Goal: Information Seeking & Learning: Check status

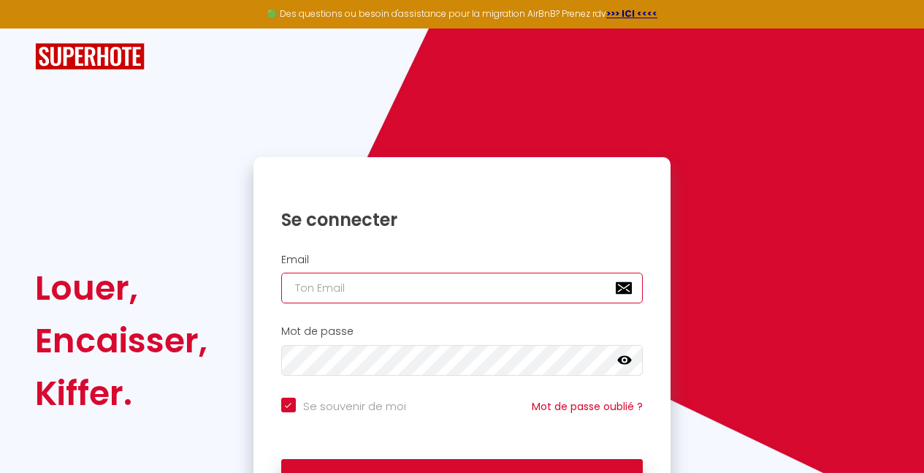
type input "[EMAIL_ADDRESS][DOMAIN_NAME]"
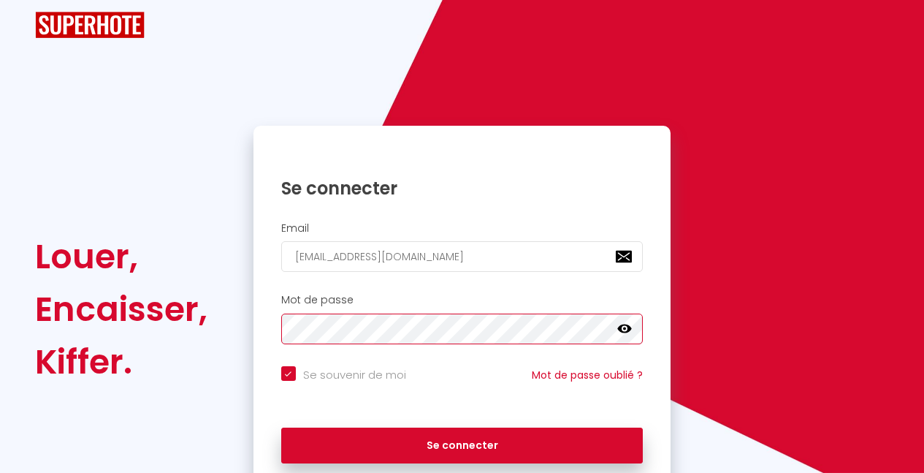
scroll to position [37, 0]
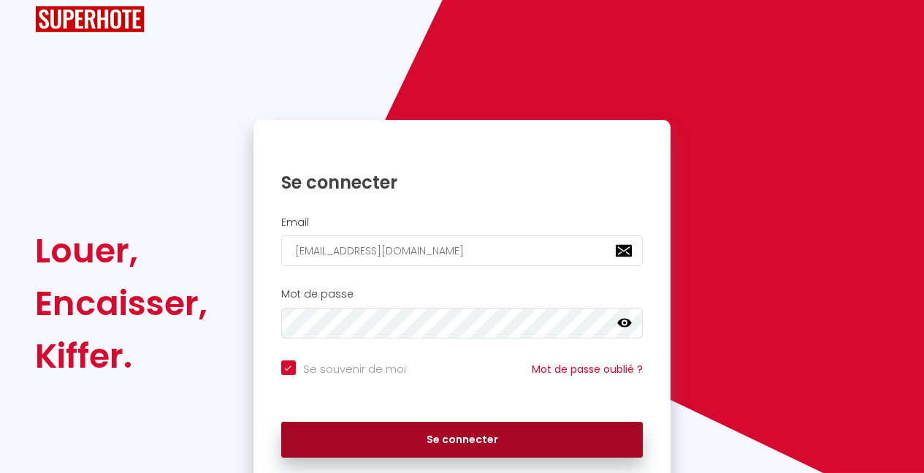
click at [372, 424] on button "Se connecter" at bounding box center [462, 439] width 362 height 37
checkbox input "true"
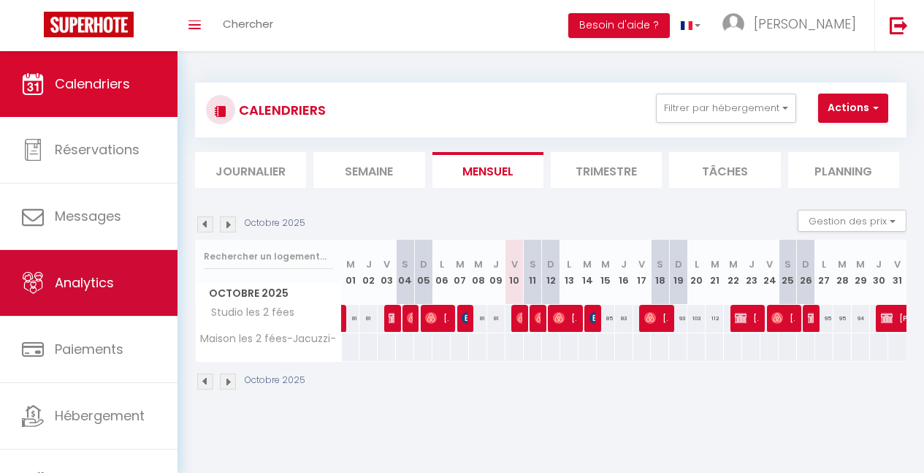
click at [131, 273] on link "Analytics" at bounding box center [88, 283] width 177 height 66
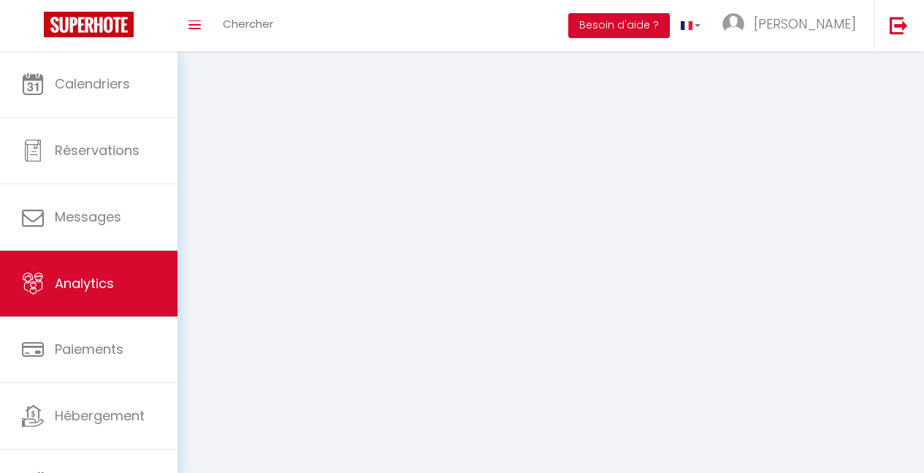
select select "2025"
select select "10"
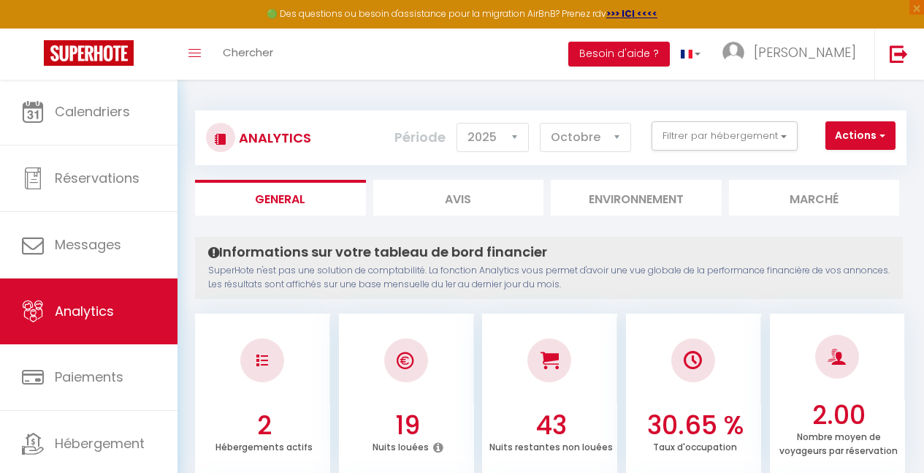
scroll to position [6, 0]
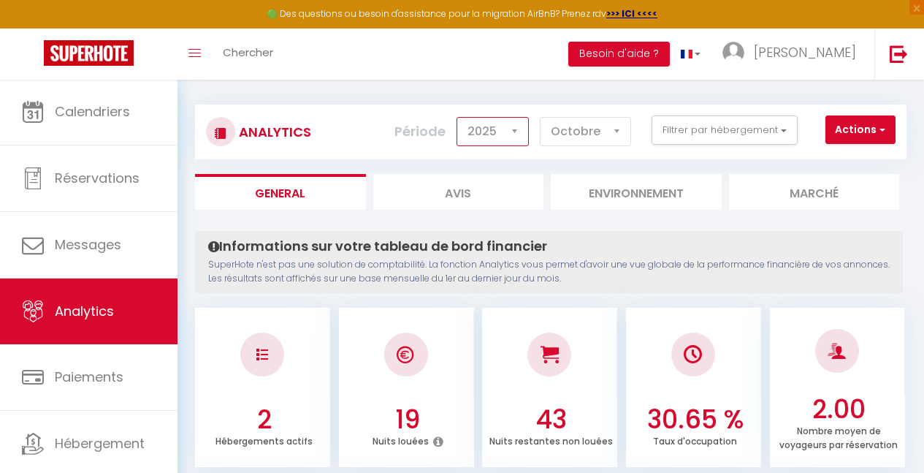
select select "2024"
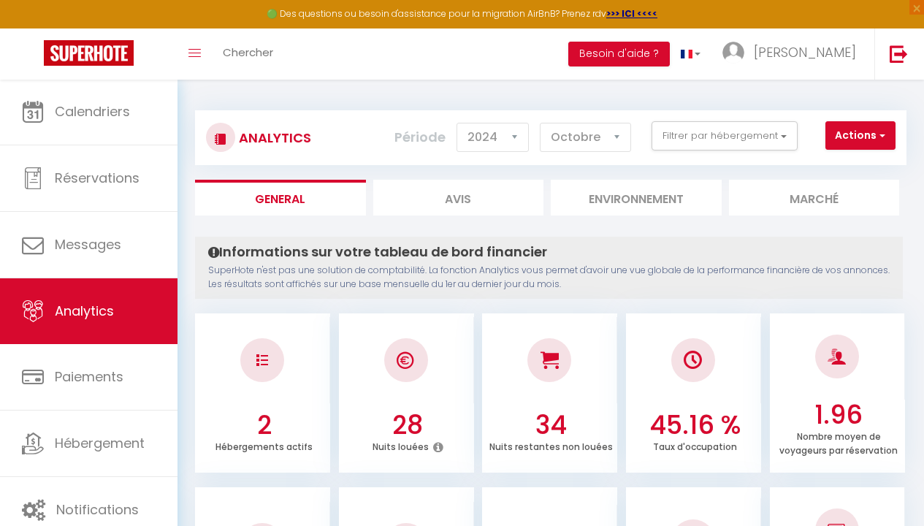
scroll to position [0, 0]
click at [853, 139] on button "Actions" at bounding box center [860, 135] width 70 height 29
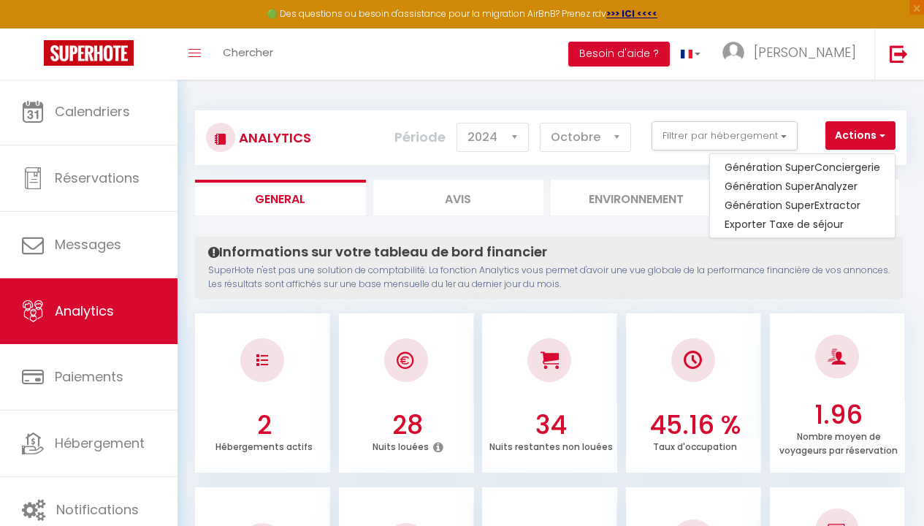
click at [825, 278] on p "SuperHote n'est pas une solution de comptabilité. La fonction Analytics vous pe…" at bounding box center [548, 278] width 681 height 28
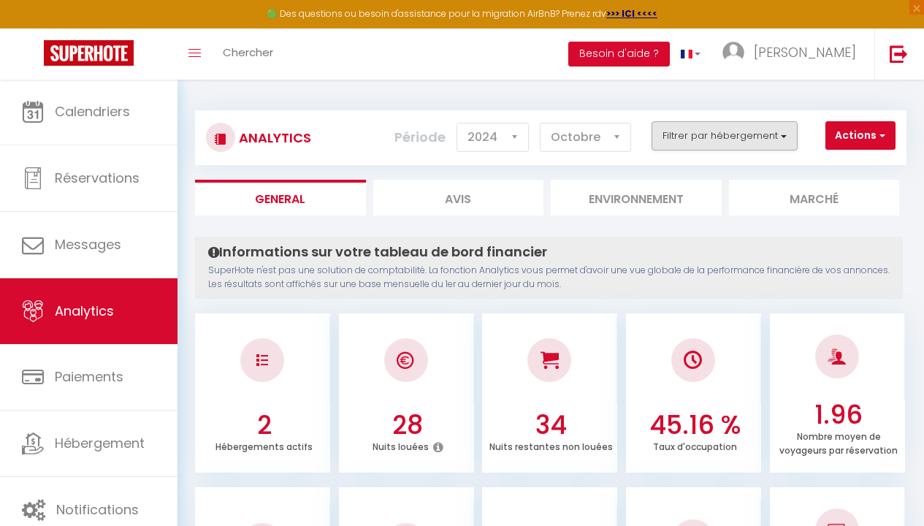
click at [674, 132] on button "Filtrer par hébergement" at bounding box center [724, 135] width 146 height 29
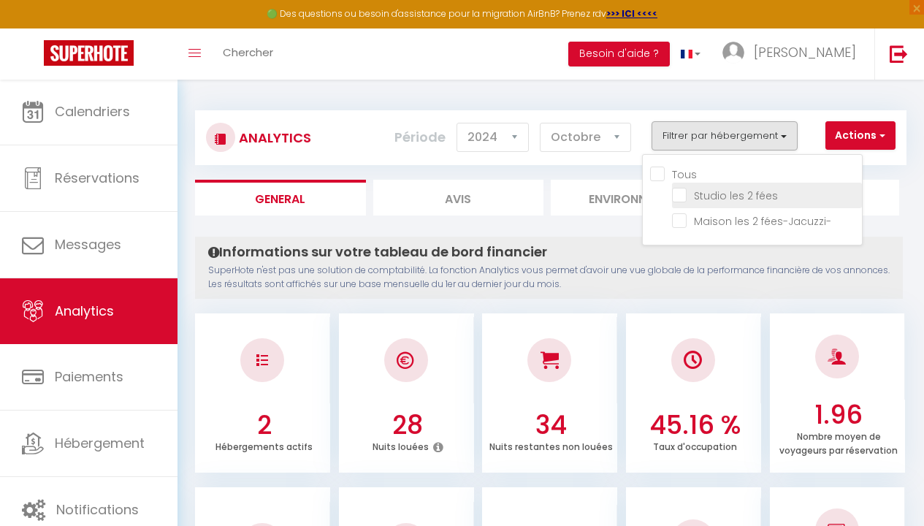
click at [681, 193] on fées "checkbox" at bounding box center [767, 194] width 190 height 15
checkbox fées "true"
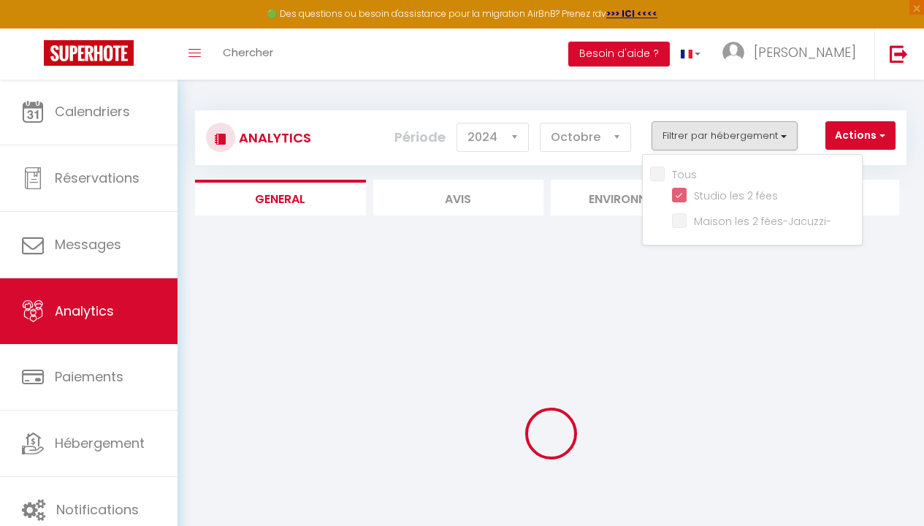
checkbox fées-Jacuzzi- "false"
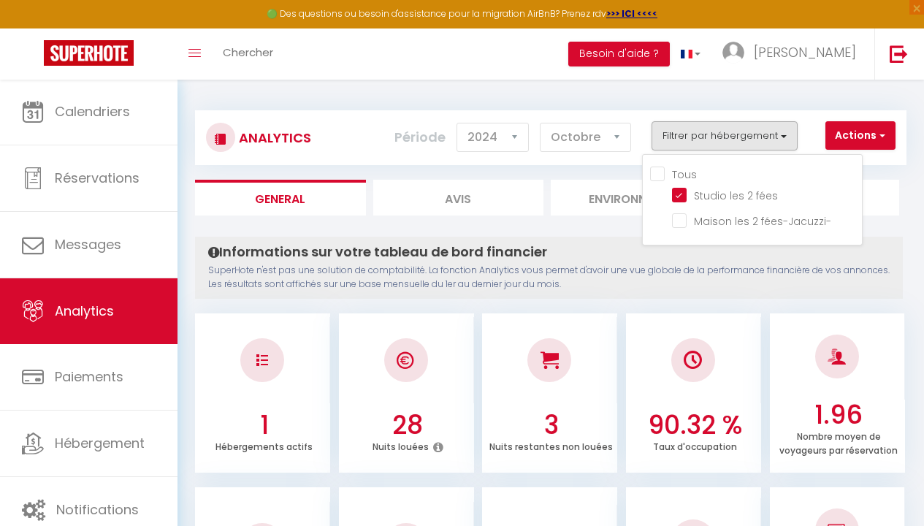
click at [648, 294] on div "Informations sur votre tableau de bord financier SuperHote n'est pas une soluti…" at bounding box center [549, 268] width 708 height 62
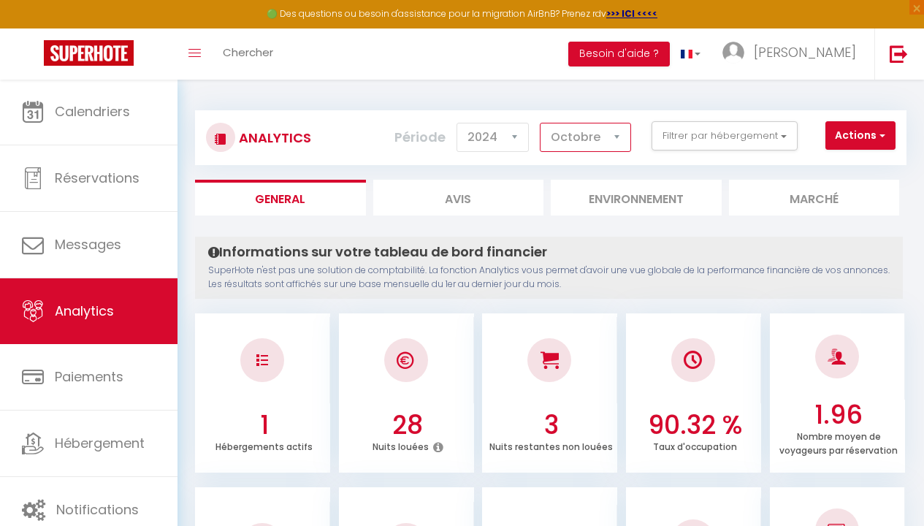
drag, startPoint x: 624, startPoint y: 143, endPoint x: 906, endPoint y: 269, distance: 308.3
